Goal: Transaction & Acquisition: Purchase product/service

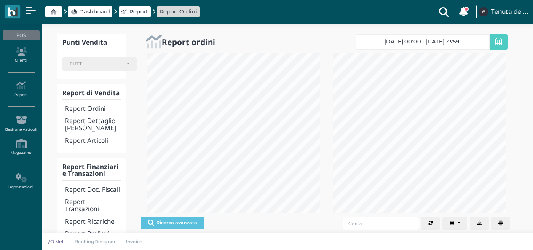
select select
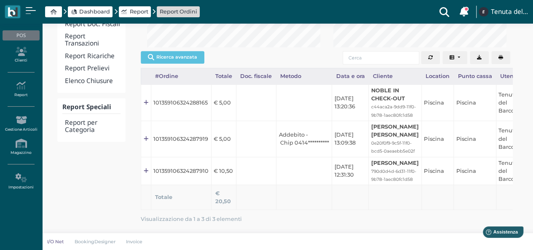
scroll to position [160, 186]
click at [96, 21] on div "Dashboard Report Report Ordini Clienti con sospeso Vi sono 115 clienti che hann…" at bounding box center [266, 12] width 523 height 24
click at [100, 11] on span "Dashboard" at bounding box center [94, 12] width 31 height 8
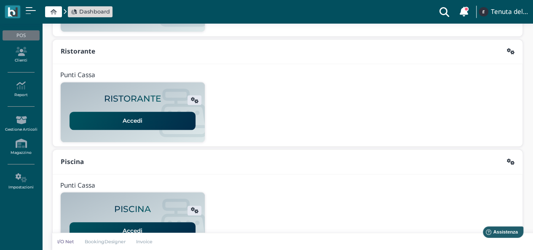
scroll to position [215, 0]
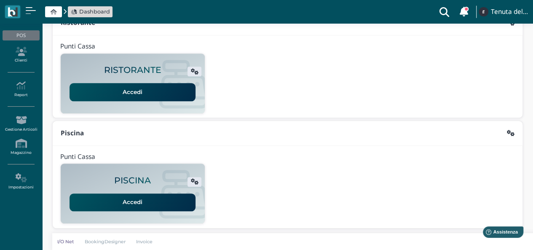
click at [148, 196] on link "Accedi" at bounding box center [132, 202] width 126 height 18
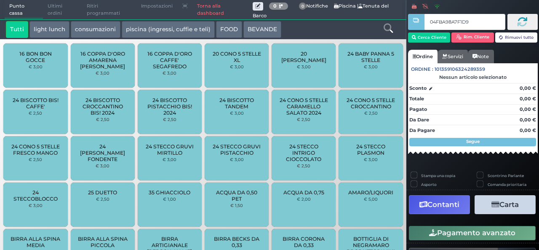
type input "04FBA98A7F1D90"
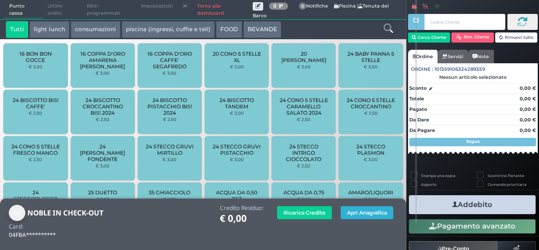
click at [348, 212] on button "Apri Anagrafica" at bounding box center [367, 212] width 53 height 13
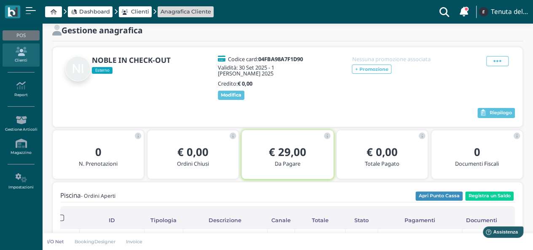
scroll to position [19, 0]
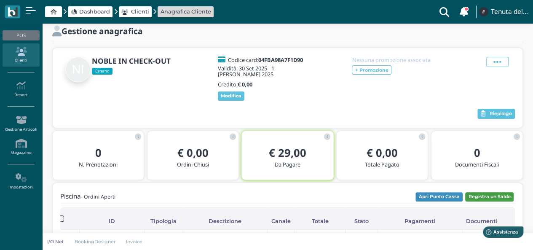
click at [470, 192] on button "Registra un Saldo" at bounding box center [489, 196] width 48 height 9
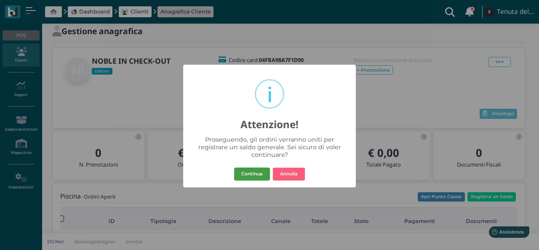
click at [255, 176] on button "Continua" at bounding box center [252, 173] width 36 height 13
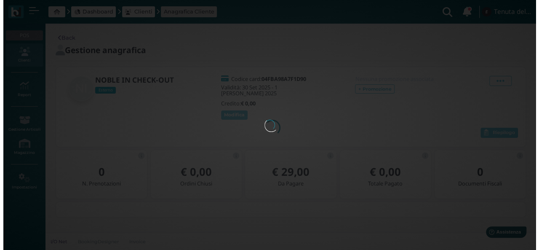
scroll to position [0, 0]
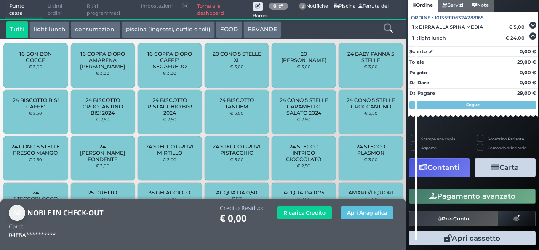
scroll to position [74, 0]
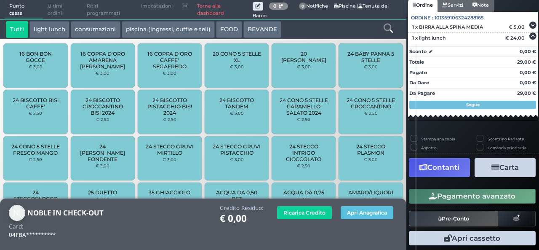
click at [432, 170] on button "Contanti" at bounding box center [439, 167] width 61 height 19
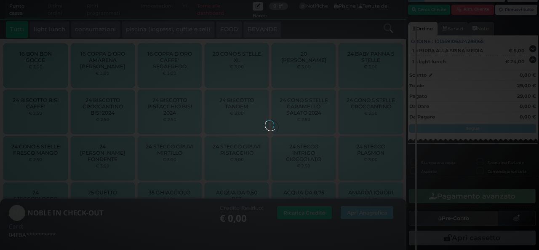
scroll to position [40, 0]
